Goal: Find specific page/section: Find specific page/section

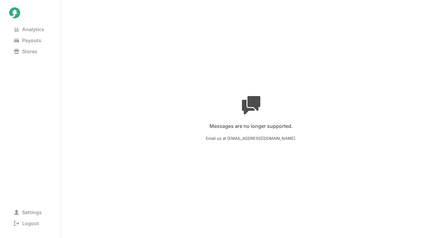
click at [17, 9] on icon at bounding box center [14, 12] width 11 height 11
click at [18, 11] on icon at bounding box center [14, 12] width 11 height 11
click at [27, 27] on span "Analytics" at bounding box center [29, 29] width 40 height 9
